Goal: Information Seeking & Learning: Learn about a topic

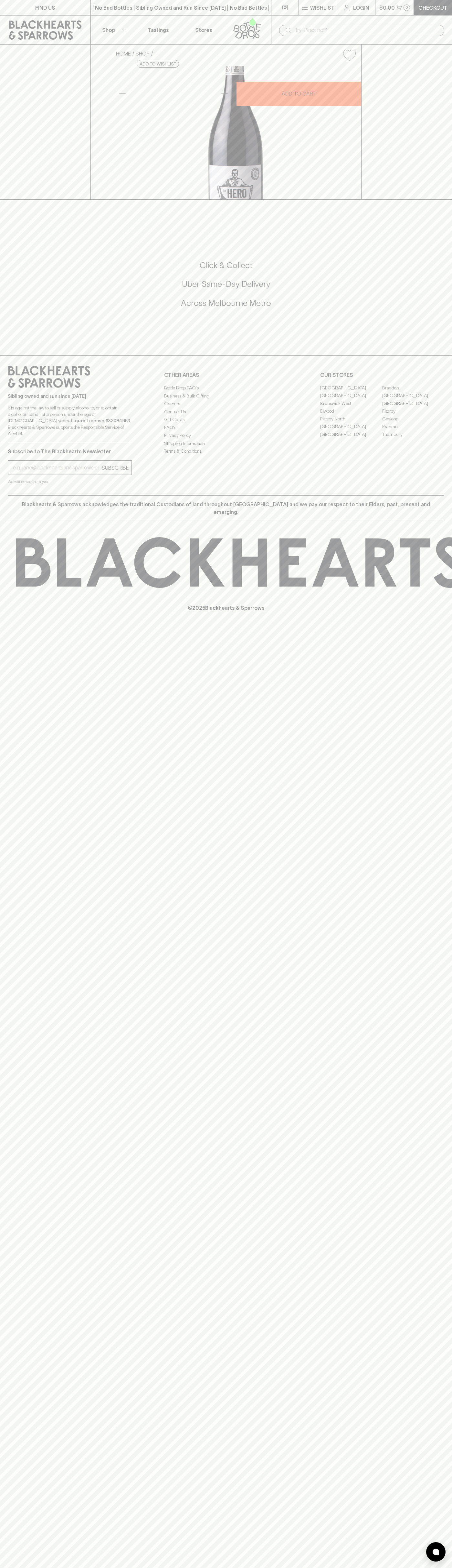
click at [448, 792] on div "FIND US | No Bad Bottles | Sibling Owned and Run Since 2006 | No Bad Bottles | …" at bounding box center [226, 784] width 452 height 1568
click at [336, 1567] on html "FIND US | No Bad Bottles | Sibling Owned and Run Since 2006 | No Bad Bottles | …" at bounding box center [226, 784] width 452 height 1568
click at [32, 1401] on div "FIND US | No Bad Bottles | Sibling Owned and Run Since 2006 | No Bad Bottles | …" at bounding box center [226, 784] width 452 height 1568
